Goal: Task Accomplishment & Management: Use online tool/utility

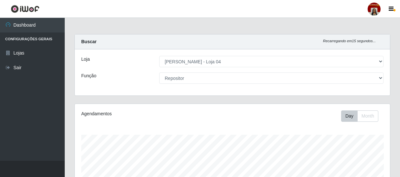
select select "251"
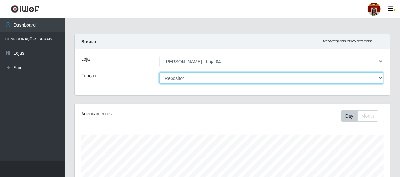
click at [189, 77] on select "[Selecione...] ASG ASG + ASG ++ Auxiliar de Depósito Auxiliar de Depósito + Aux…" at bounding box center [271, 77] width 224 height 11
click at [159, 72] on select "[Selecione...] ASG ASG + ASG ++ Auxiliar de Depósito Auxiliar de Depósito + Aux…" at bounding box center [271, 77] width 224 height 11
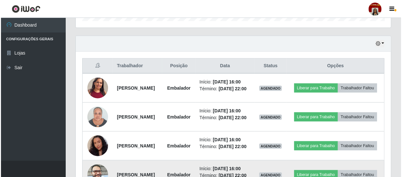
scroll to position [218, 0]
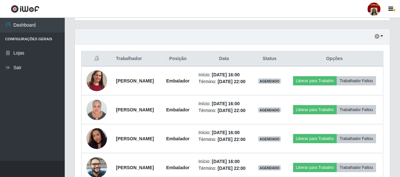
click at [384, 59] on div "Trabalhador Posição Data Status Opções [PERSON_NAME] [PERSON_NAME] Início: [DAT…" at bounding box center [232, 130] width 315 height 173
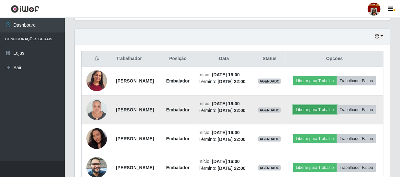
click at [329, 110] on button "Liberar para Trabalho" at bounding box center [315, 109] width 44 height 9
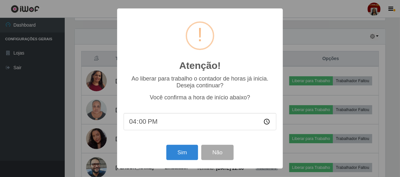
scroll to position [134, 313]
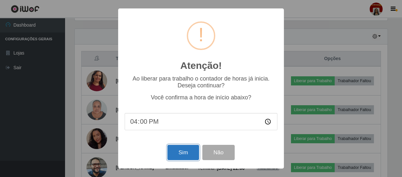
click at [189, 151] on button "Sim" at bounding box center [182, 151] width 31 height 15
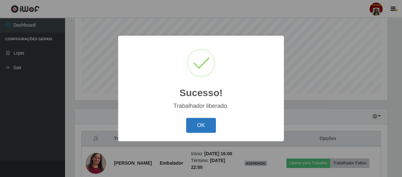
click at [210, 123] on button "OK" at bounding box center [201, 125] width 30 height 15
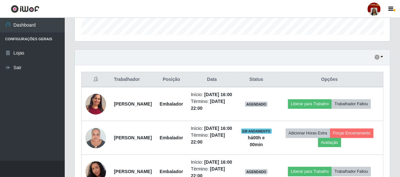
scroll to position [256, 0]
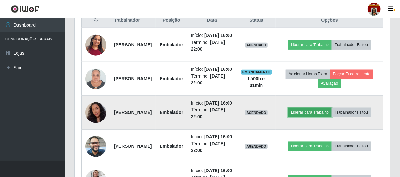
click at [312, 117] on button "Liberar para Trabalho" at bounding box center [310, 112] width 44 height 9
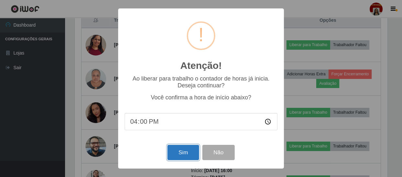
click at [188, 152] on button "Sim" at bounding box center [182, 151] width 31 height 15
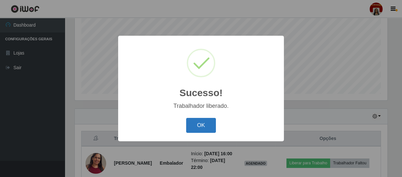
click at [199, 125] on button "OK" at bounding box center [201, 125] width 30 height 15
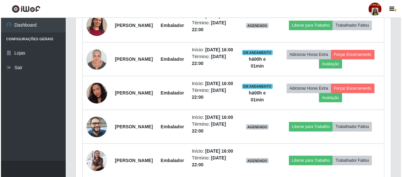
scroll to position [285, 0]
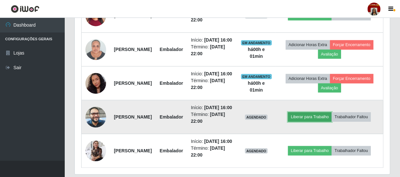
click at [301, 121] on button "Liberar para Trabalho" at bounding box center [310, 116] width 44 height 9
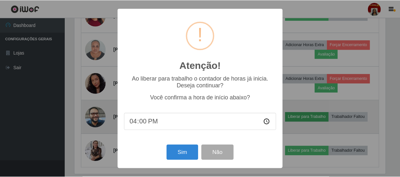
scroll to position [134, 313]
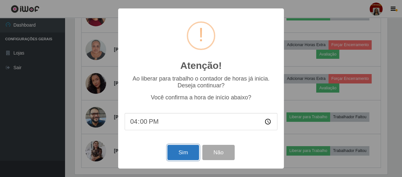
click at [188, 151] on button "Sim" at bounding box center [182, 151] width 31 height 15
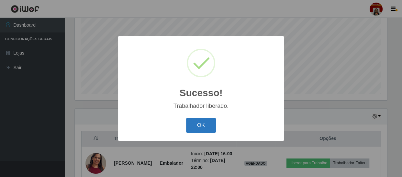
click at [207, 126] on button "OK" at bounding box center [201, 125] width 30 height 15
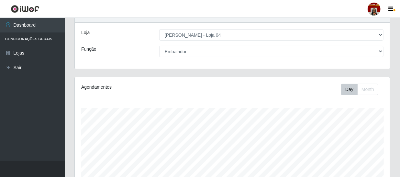
scroll to position [16, 0]
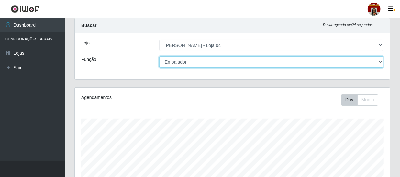
click at [210, 63] on select "[Selecione...] ASG ASG + ASG ++ Auxiliar de Depósito Auxiliar de Depósito + Aux…" at bounding box center [271, 61] width 224 height 11
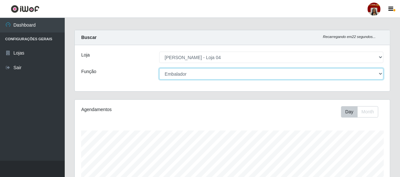
scroll to position [0, 0]
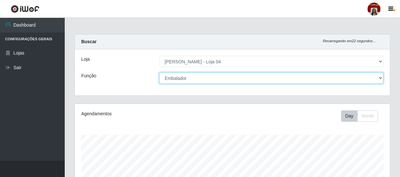
click at [194, 79] on select "[Selecione...] ASG ASG + ASG ++ Auxiliar de Depósito Auxiliar de Depósito + Aux…" at bounding box center [271, 77] width 224 height 11
click at [195, 79] on select "[Selecione...] ASG ASG + ASG ++ Auxiliar de Depósito Auxiliar de Depósito + Aux…" at bounding box center [271, 77] width 224 height 11
click at [159, 72] on select "[Selecione...] ASG ASG + ASG ++ Auxiliar de Depósito Auxiliar de Depósito + Aux…" at bounding box center [271, 77] width 224 height 11
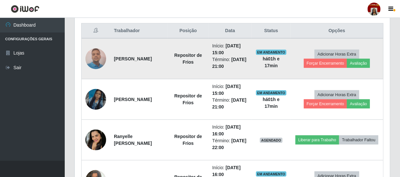
scroll to position [256, 0]
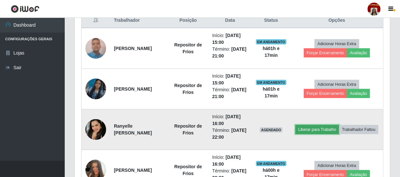
click at [339, 125] on button "Liberar para Trabalho" at bounding box center [318, 129] width 44 height 9
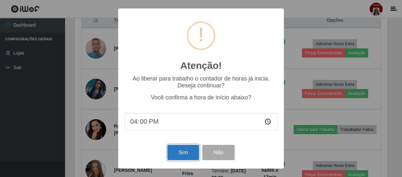
click at [181, 152] on button "Sim" at bounding box center [182, 151] width 31 height 15
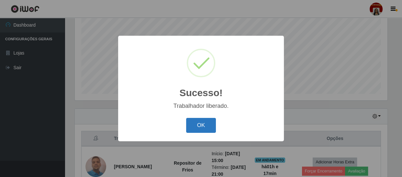
click at [207, 128] on button "OK" at bounding box center [201, 125] width 30 height 15
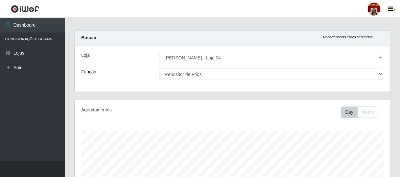
scroll to position [0, 0]
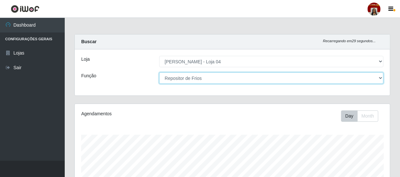
click at [200, 77] on select "[Selecione...] ASG ASG + ASG ++ Auxiliar de Depósito Auxiliar de Depósito + Aux…" at bounding box center [271, 77] width 224 height 11
select select "1"
click at [159, 72] on select "[Selecione...] ASG ASG + ASG ++ Auxiliar de Depósito Auxiliar de Depósito + Aux…" at bounding box center [271, 77] width 224 height 11
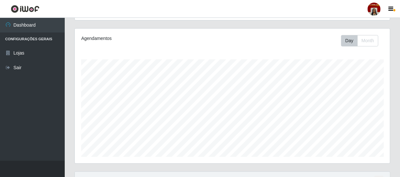
scroll to position [46, 0]
